Goal: Obtain resource: Download file/media

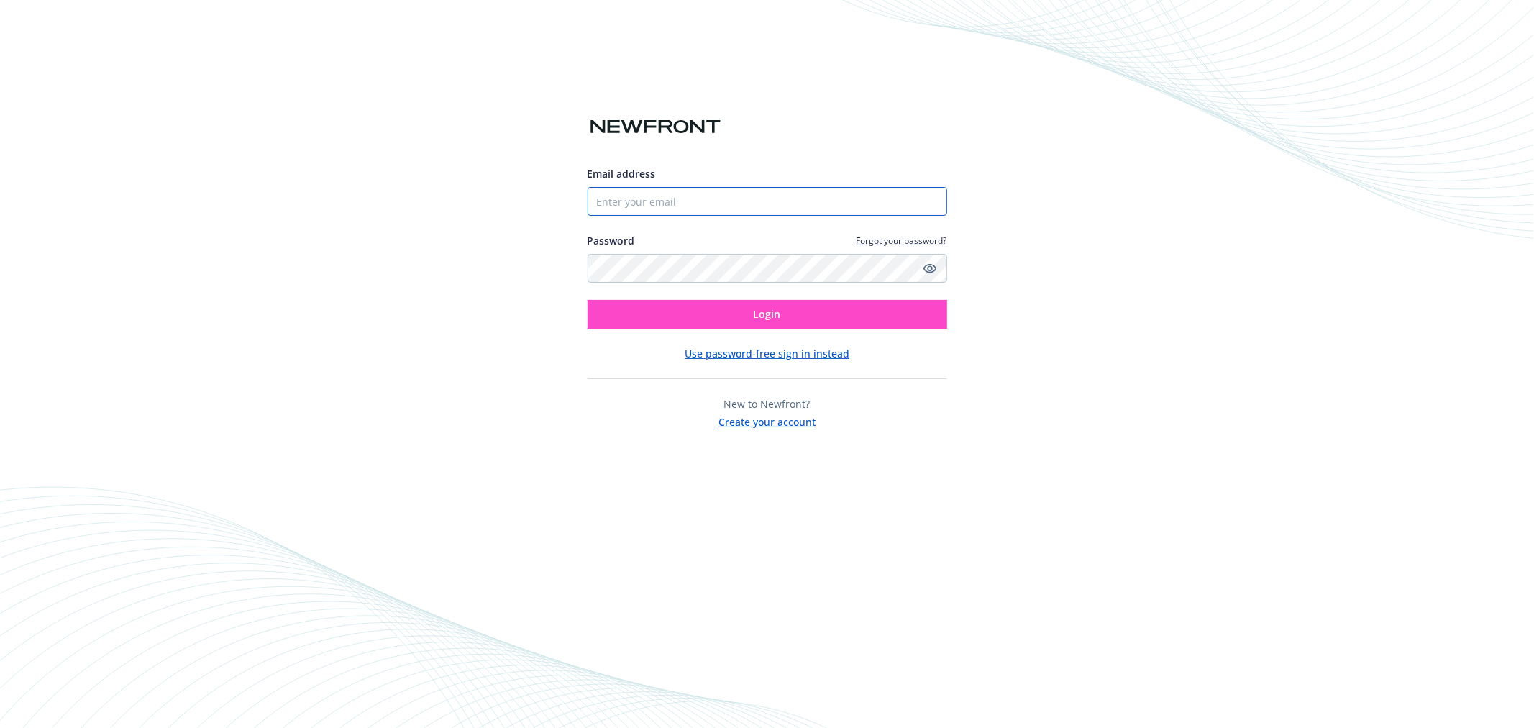
type input "[EMAIL_ADDRESS][DOMAIN_NAME]"
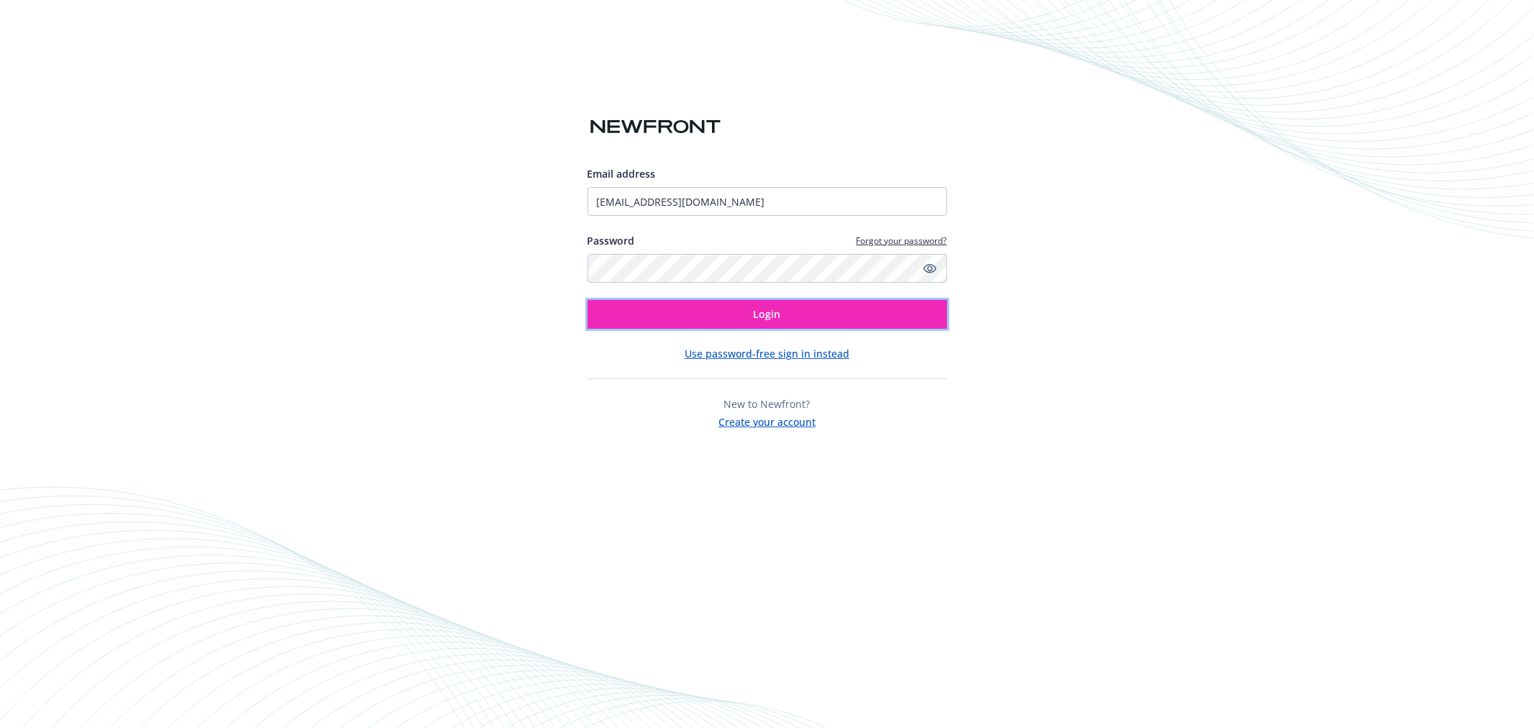
drag, startPoint x: 765, startPoint y: 314, endPoint x: 454, endPoint y: 313, distance: 310.7
click at [765, 314] on span "Login" at bounding box center [767, 314] width 27 height 14
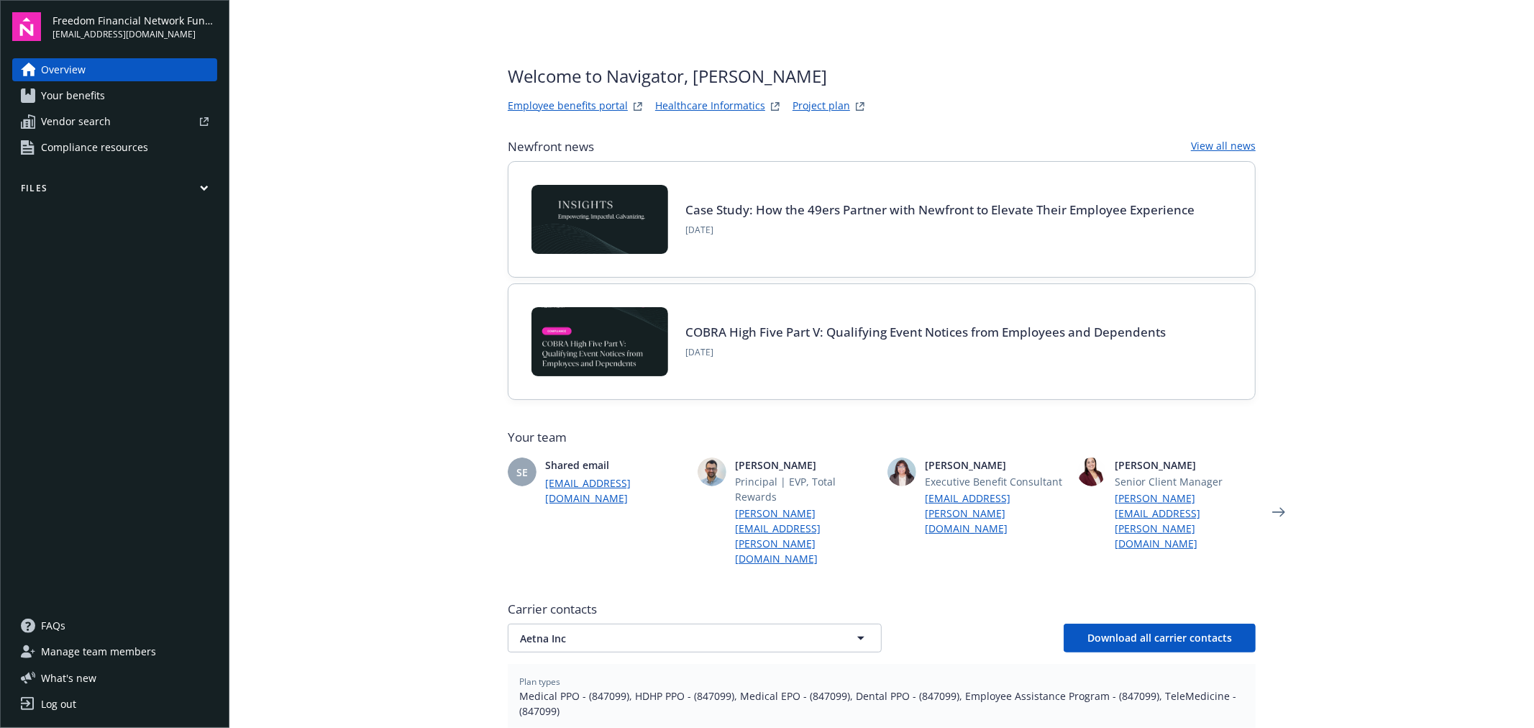
click at [816, 104] on link "Project plan" at bounding box center [821, 106] width 58 height 17
